Goal: Feedback & Contribution: Submit feedback/report problem

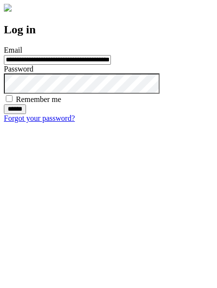
type input "**********"
click at [26, 114] on input "******" at bounding box center [15, 109] width 22 height 10
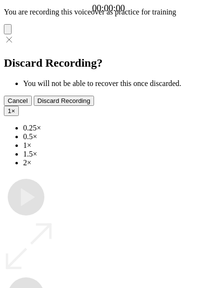
type input "**********"
